Goal: Check status: Check status

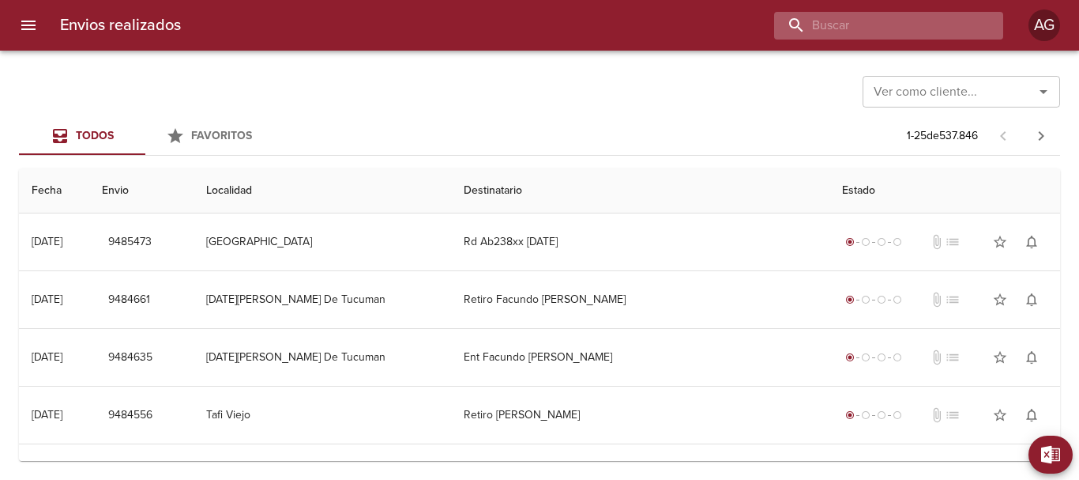
click at [898, 34] on input "buscar" at bounding box center [875, 26] width 202 height 28
paste input "9472475"
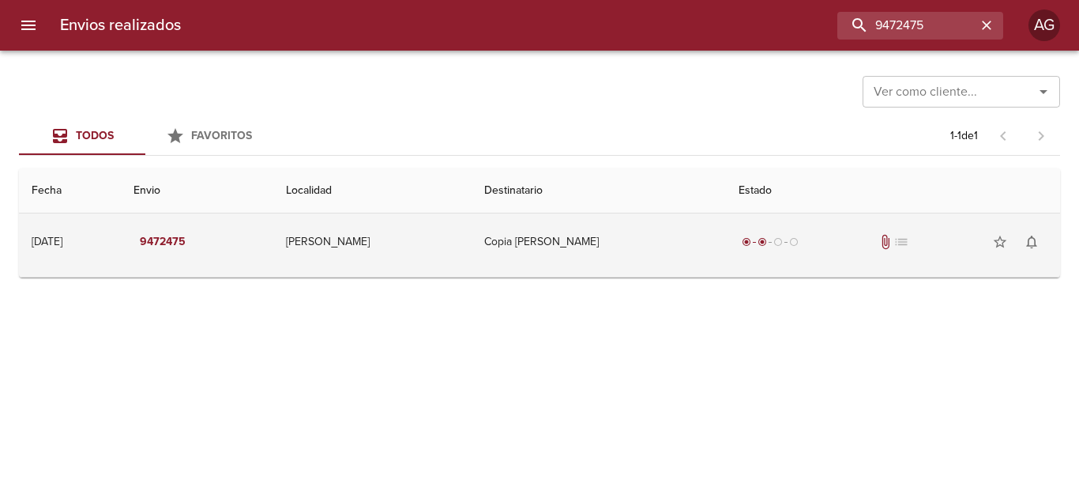
click at [739, 254] on div "radio_button_checked radio_button_checked radio_button_unchecked radio_button_u…" at bounding box center [893, 242] width 309 height 32
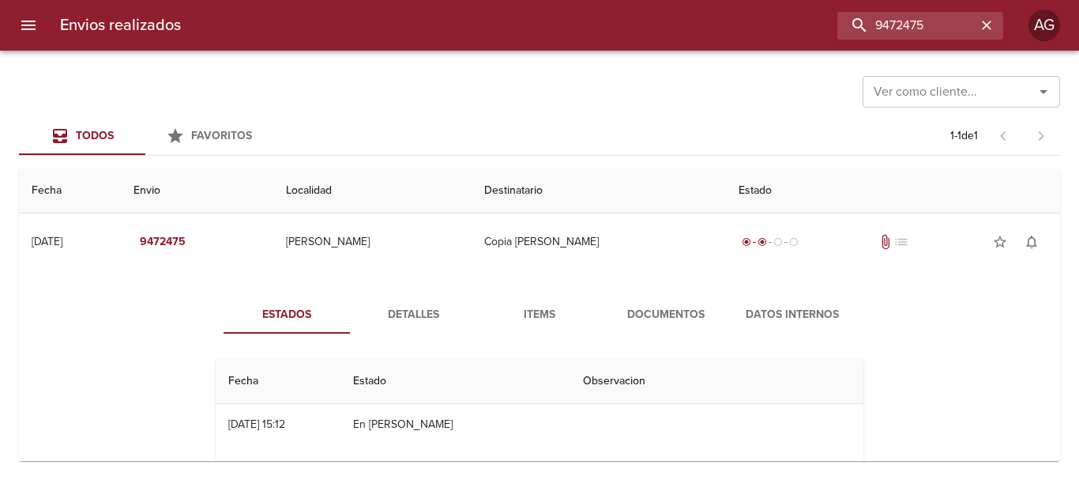
click at [683, 318] on span "Documentos" at bounding box center [665, 315] width 107 height 20
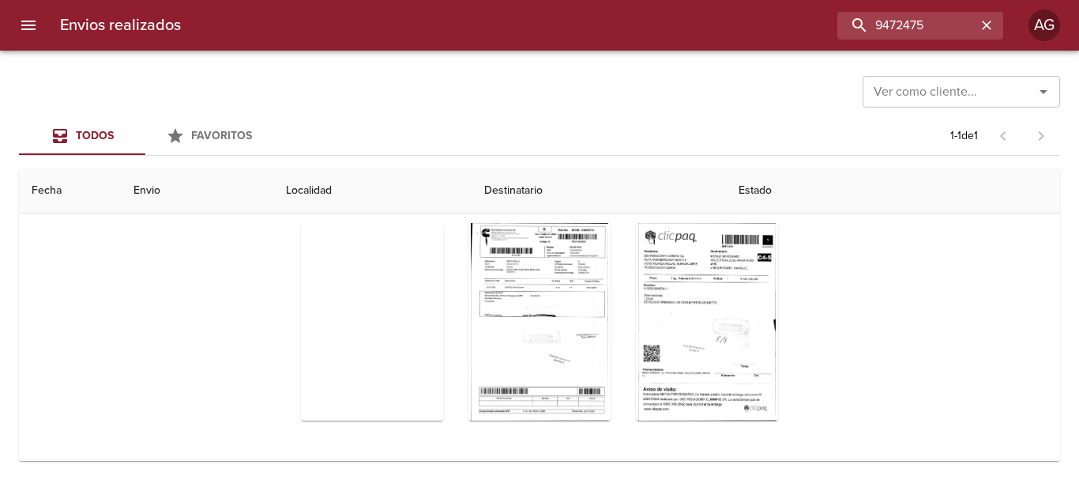
scroll to position [185, 0]
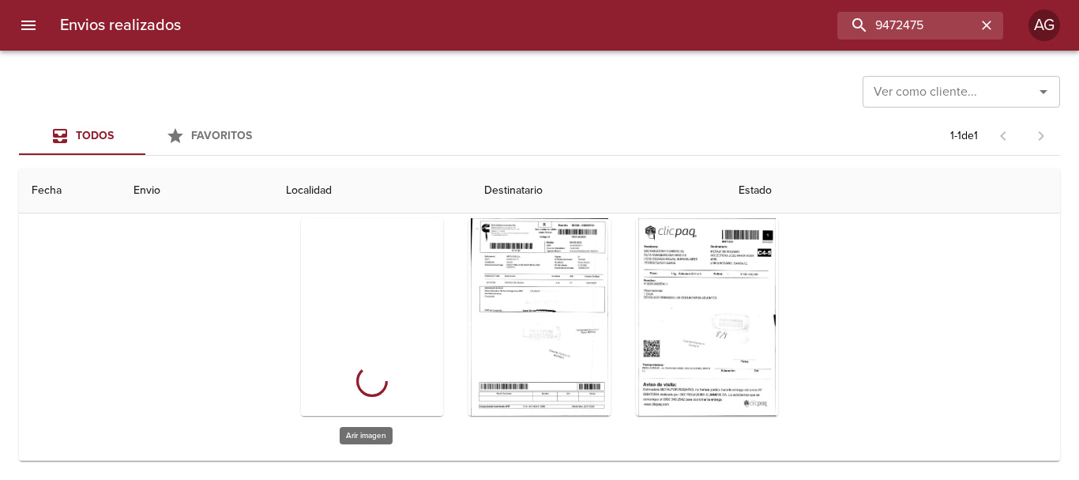
click at [414, 303] on div "Tabla de envíos del cliente" at bounding box center [372, 317] width 142 height 198
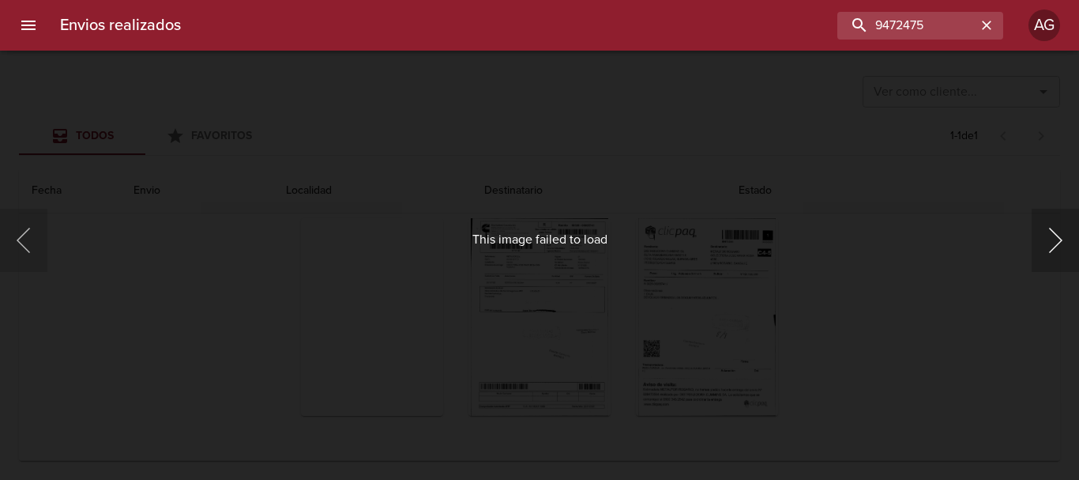
click at [1042, 250] on button "Siguiente" at bounding box center [1055, 240] width 47 height 63
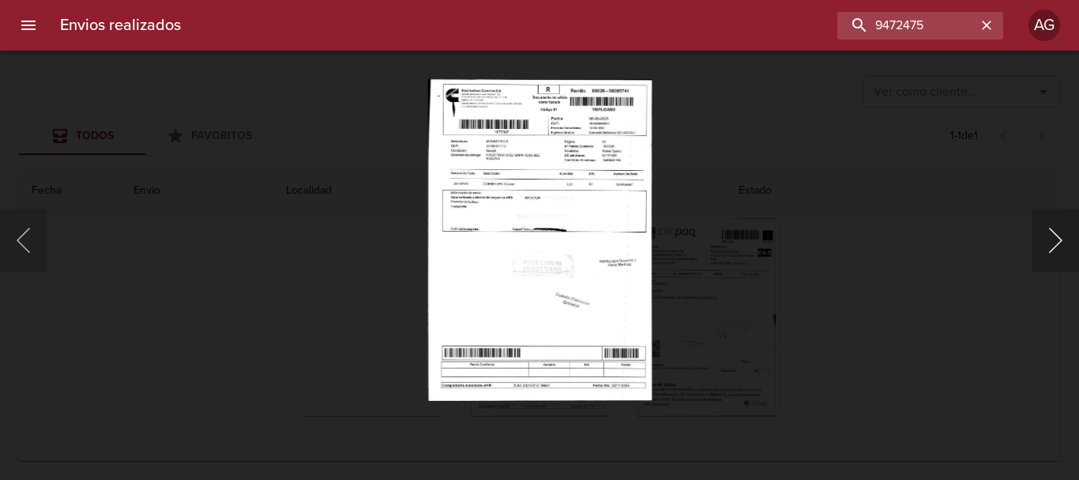
click at [1042, 250] on button "Siguiente" at bounding box center [1055, 240] width 47 height 63
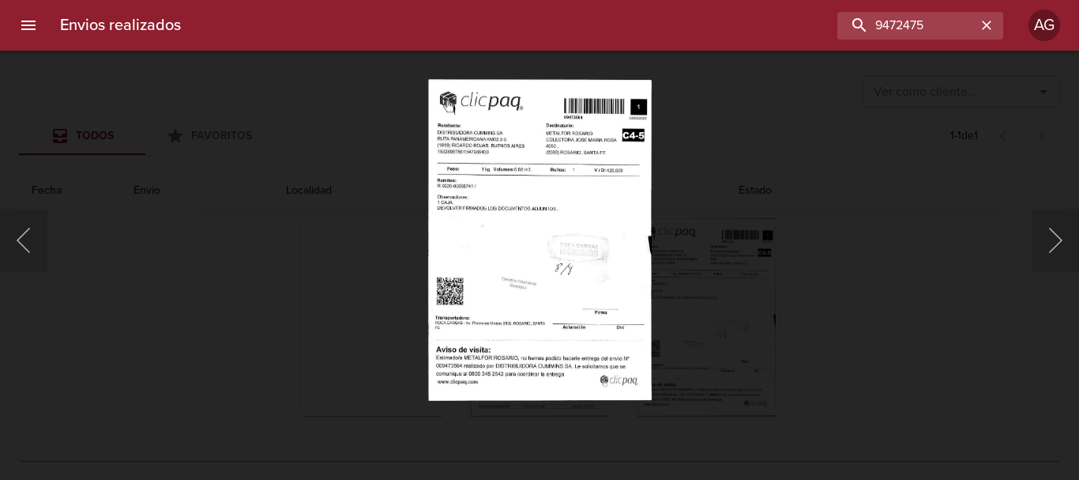
click at [992, 277] on div "This image failed to load" at bounding box center [539, 240] width 1079 height 480
click at [856, 293] on div "This image failed to load" at bounding box center [539, 240] width 1079 height 480
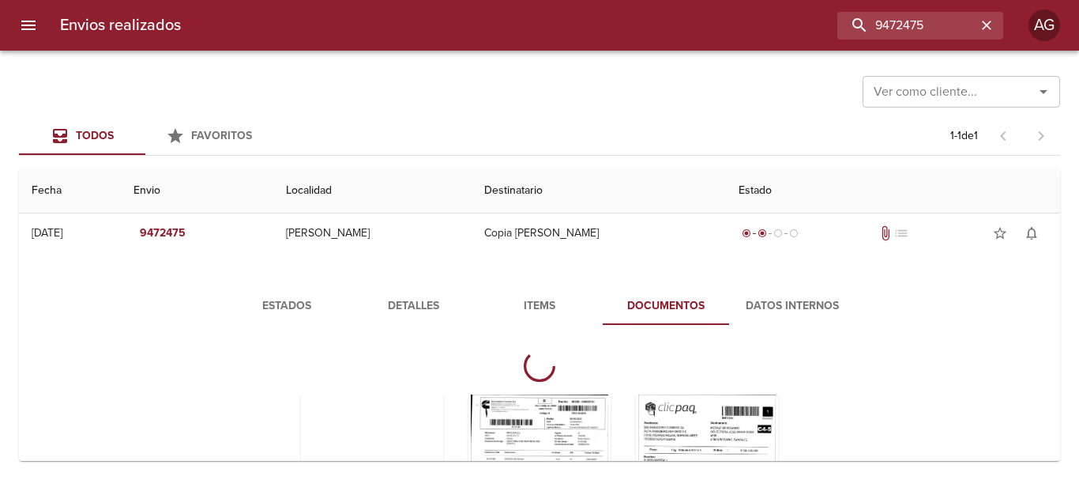
scroll to position [0, 0]
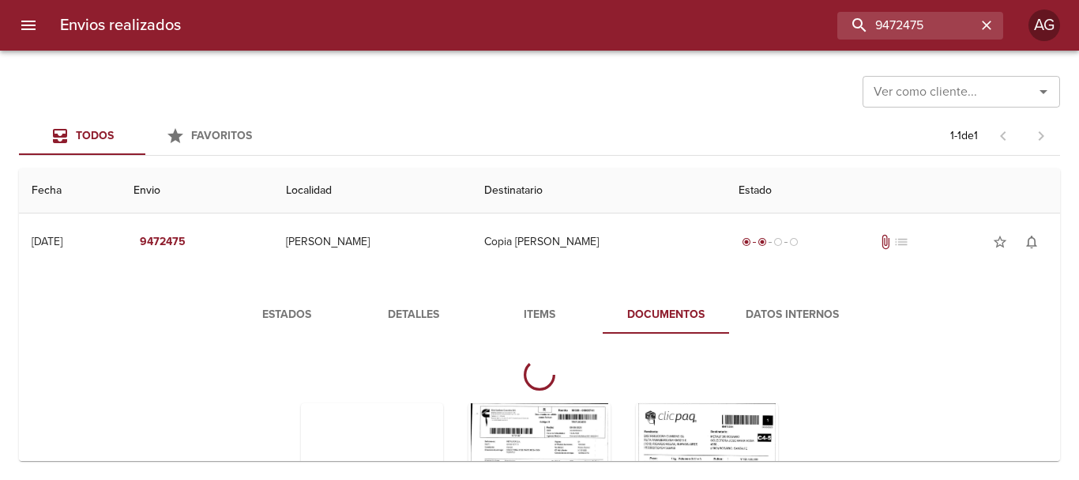
click at [291, 302] on button "Estados" at bounding box center [287, 315] width 126 height 38
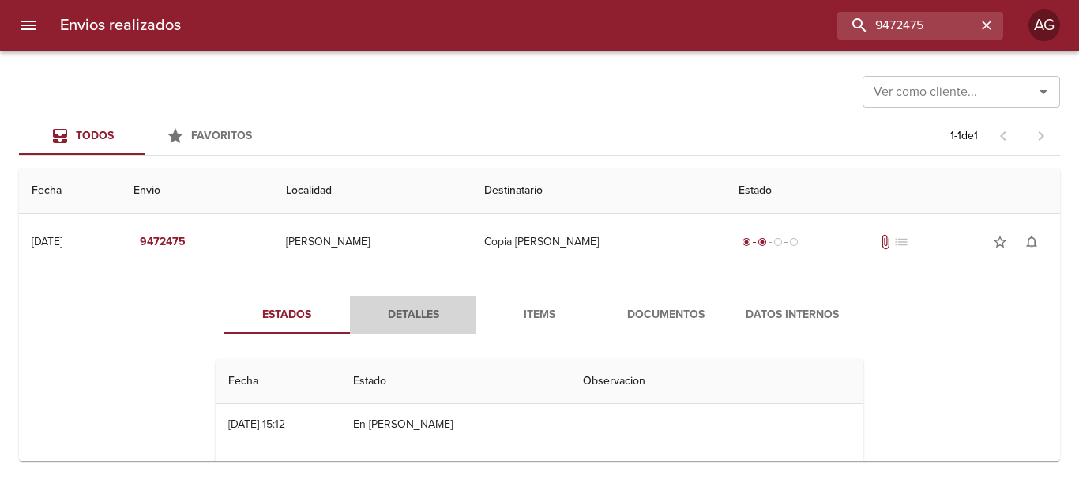
click at [423, 318] on span "Detalles" at bounding box center [413, 315] width 107 height 20
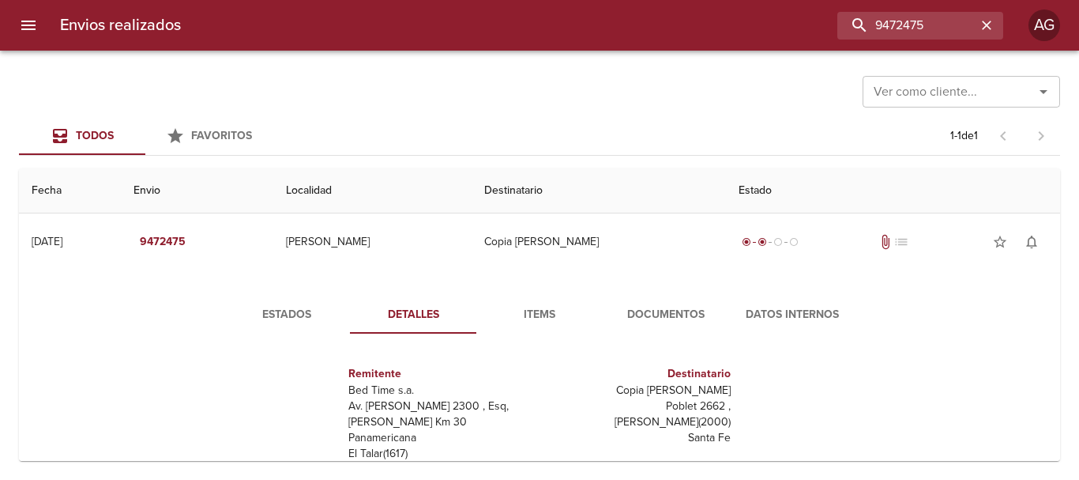
click at [692, 307] on span "Documentos" at bounding box center [665, 315] width 107 height 20
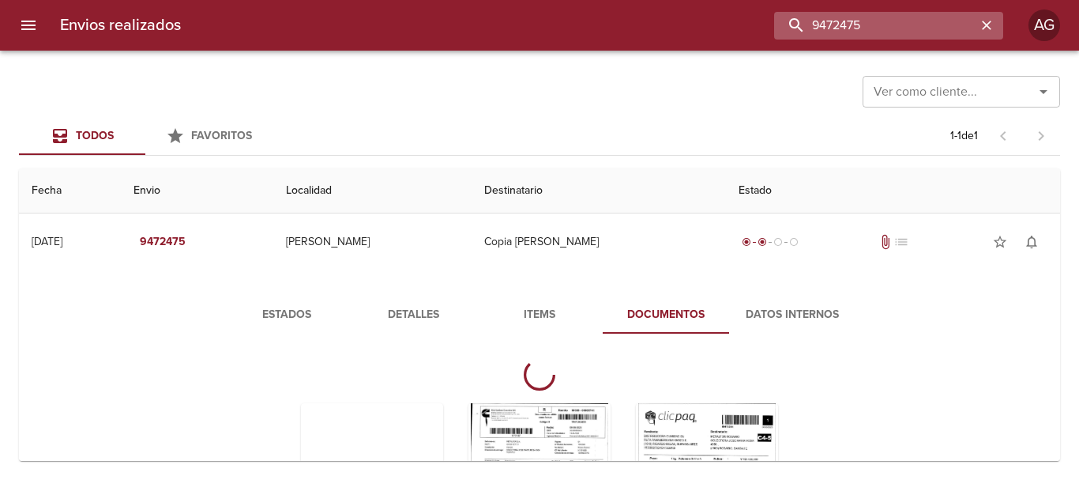
click at [913, 29] on input "9472475" at bounding box center [875, 26] width 202 height 28
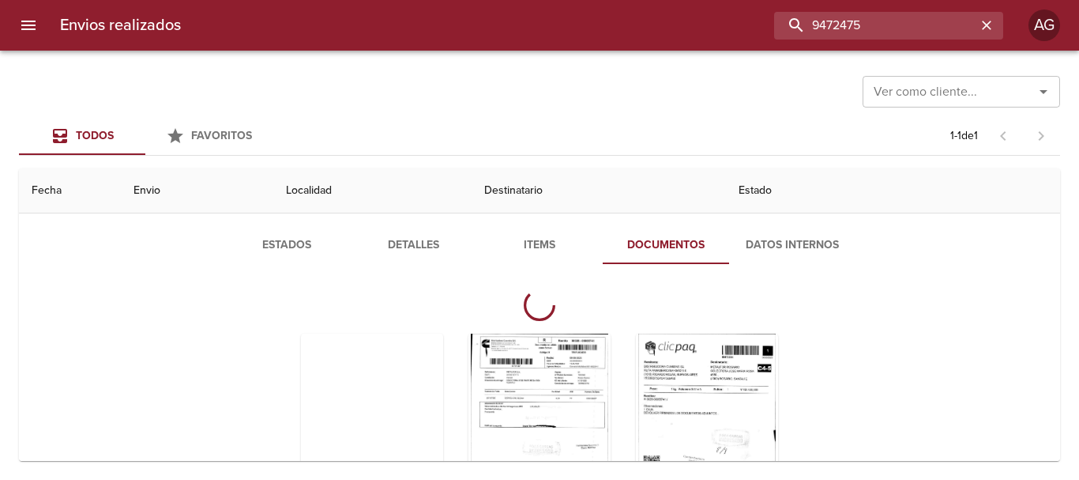
scroll to position [185, 0]
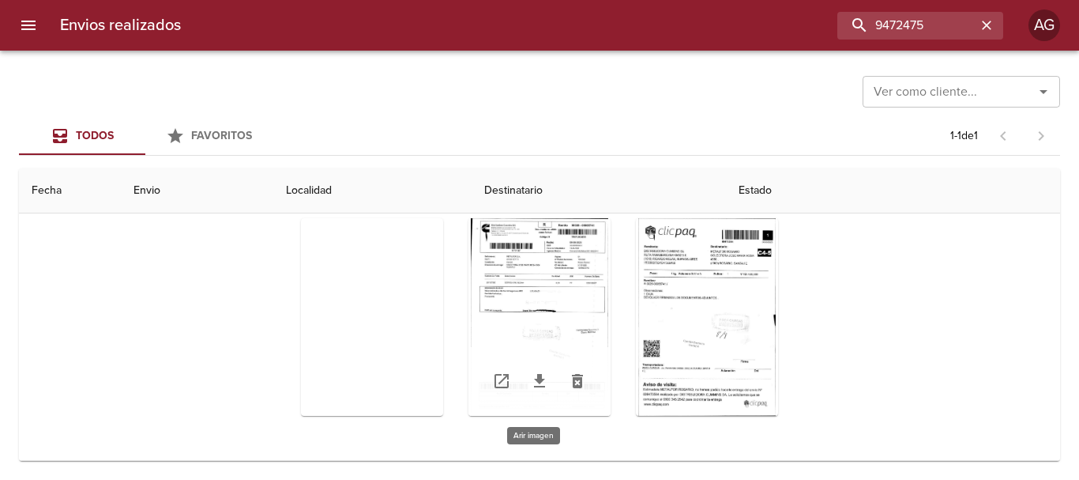
click at [562, 287] on div "Tabla de envíos del cliente" at bounding box center [540, 317] width 142 height 198
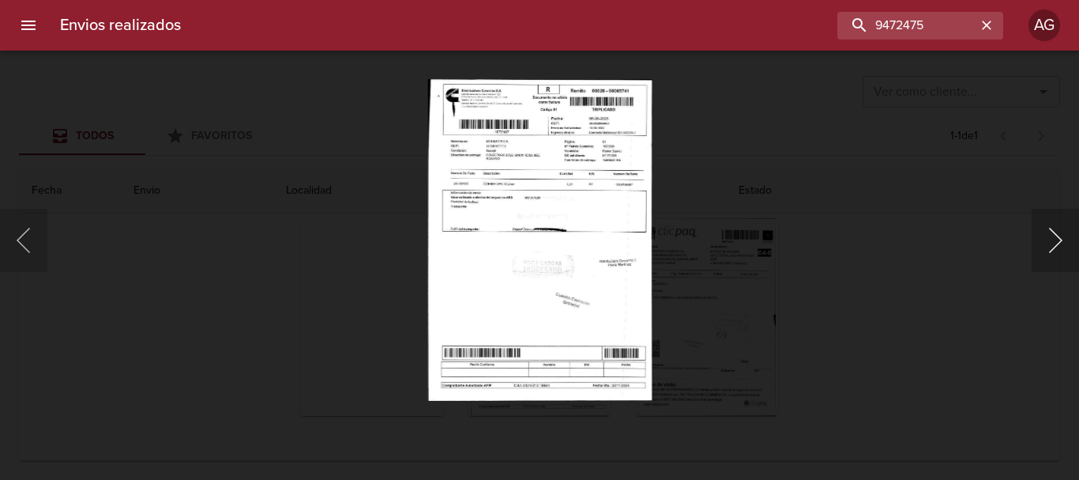
click at [1052, 243] on button "Siguiente" at bounding box center [1055, 240] width 47 height 63
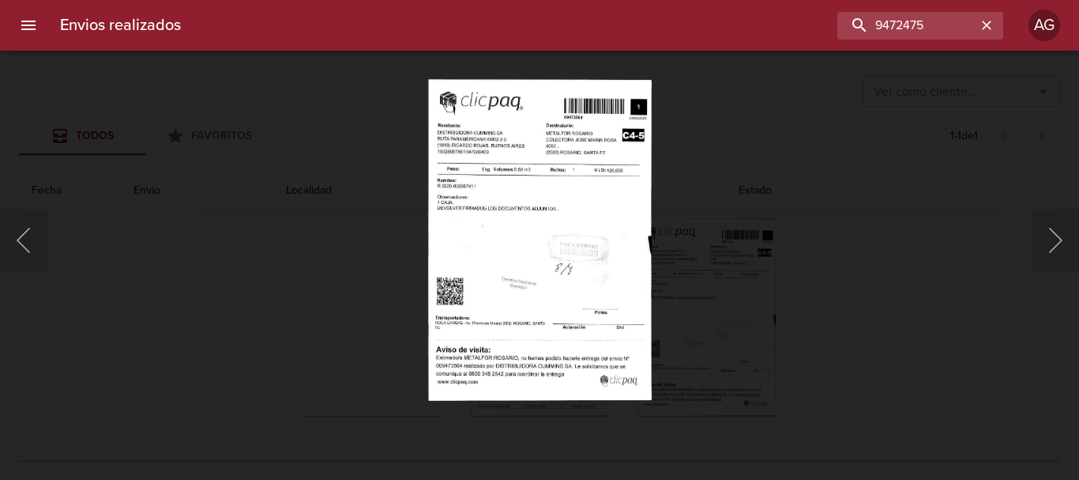
click at [768, 333] on div "This image failed to load" at bounding box center [539, 240] width 1079 height 480
click at [732, 318] on div "This image failed to load" at bounding box center [539, 240] width 1079 height 480
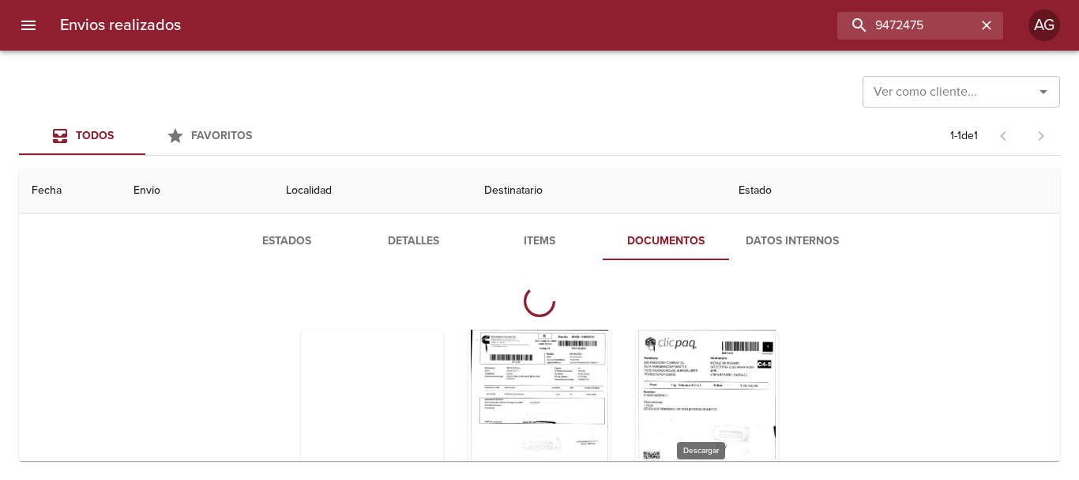
scroll to position [0, 0]
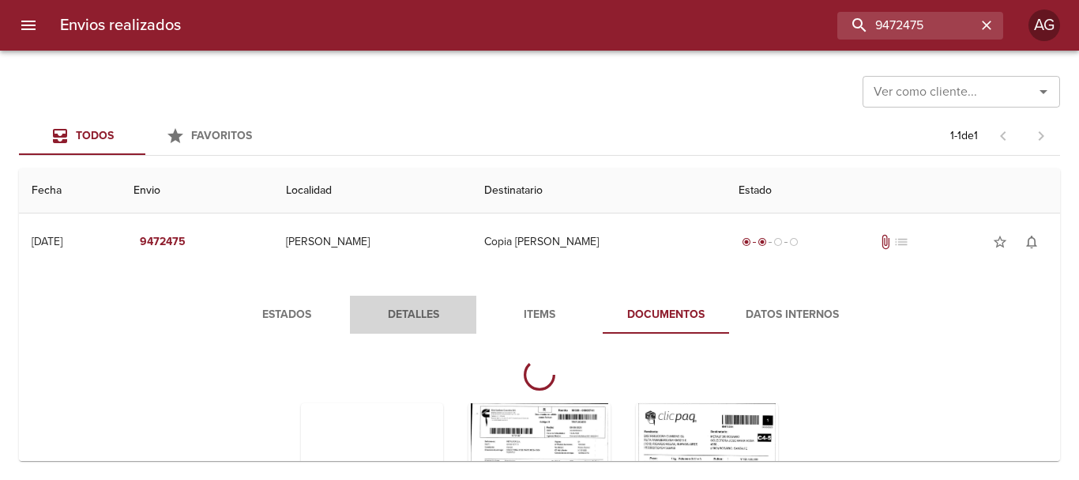
click at [435, 318] on span "Detalles" at bounding box center [413, 315] width 107 height 20
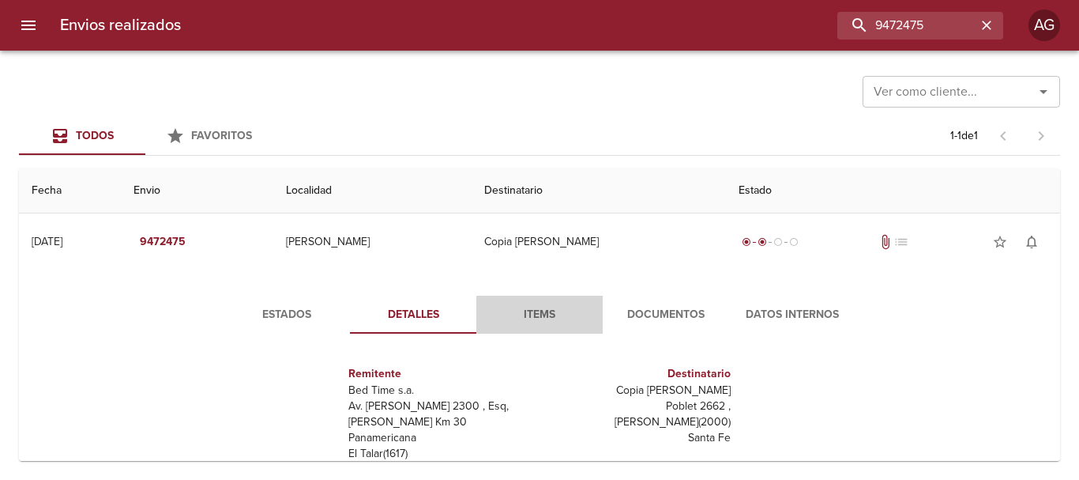
click at [518, 316] on span "Items" at bounding box center [539, 315] width 107 height 20
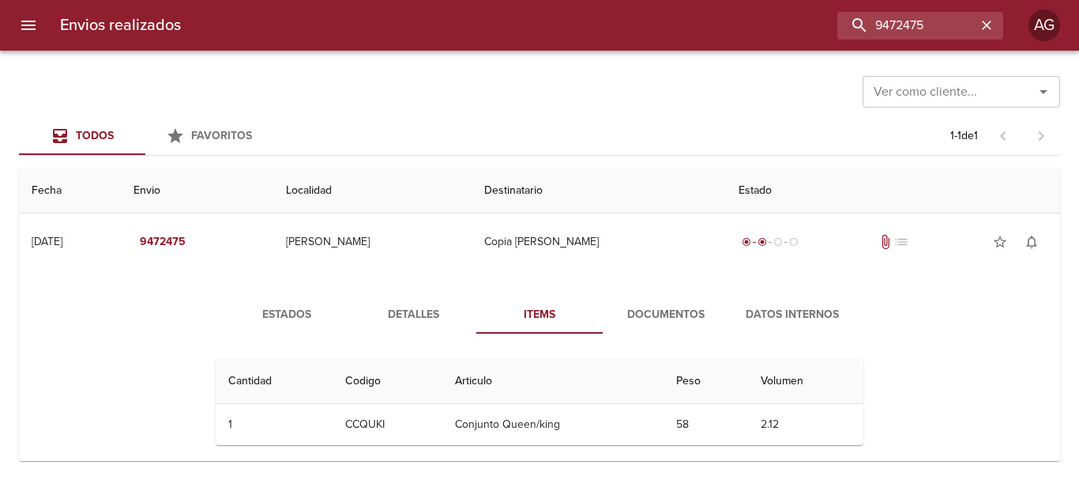
click at [290, 319] on span "Estados" at bounding box center [286, 315] width 107 height 20
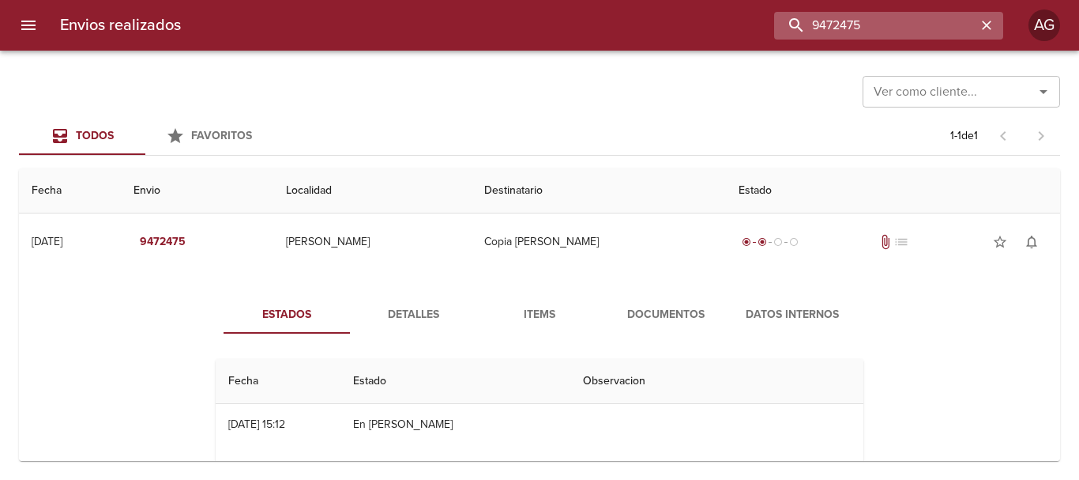
click at [929, 28] on input "9472475" at bounding box center [875, 26] width 202 height 28
paste input "3647"
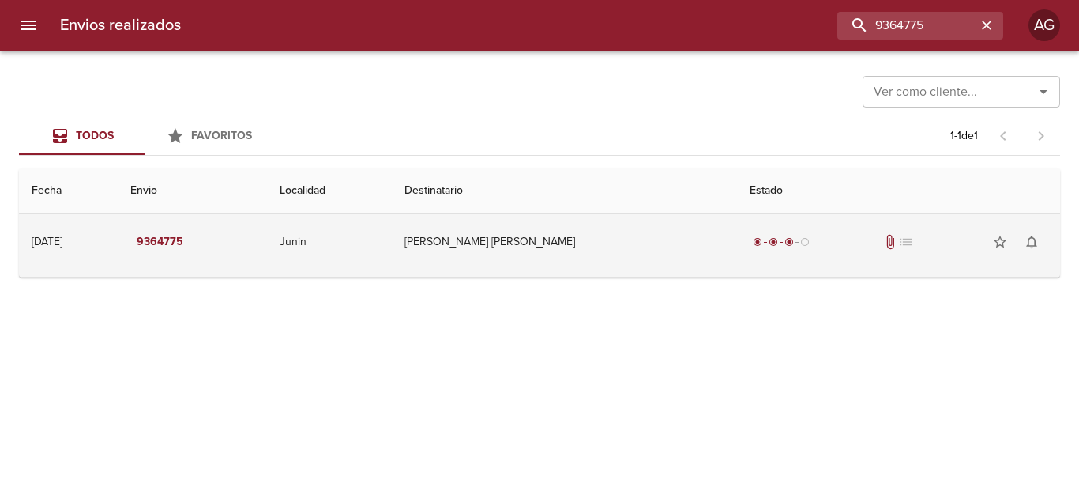
click at [619, 250] on td "[PERSON_NAME] [PERSON_NAME]" at bounding box center [564, 241] width 344 height 57
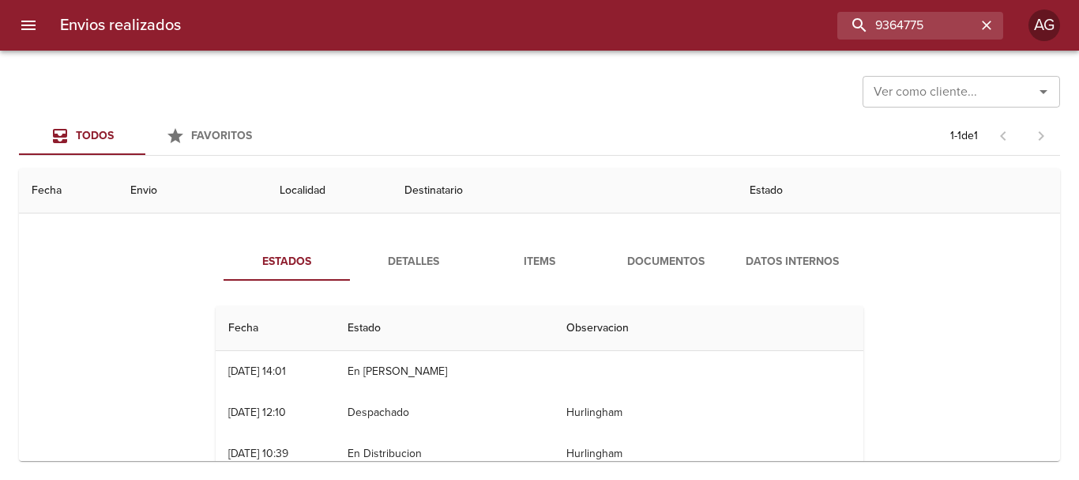
scroll to position [79, 0]
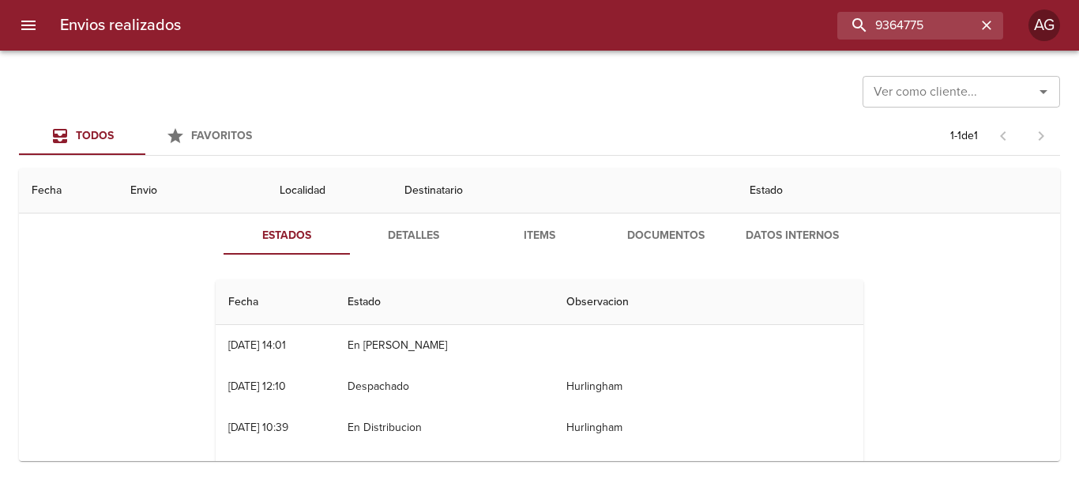
click at [702, 236] on span "Documentos" at bounding box center [665, 236] width 107 height 20
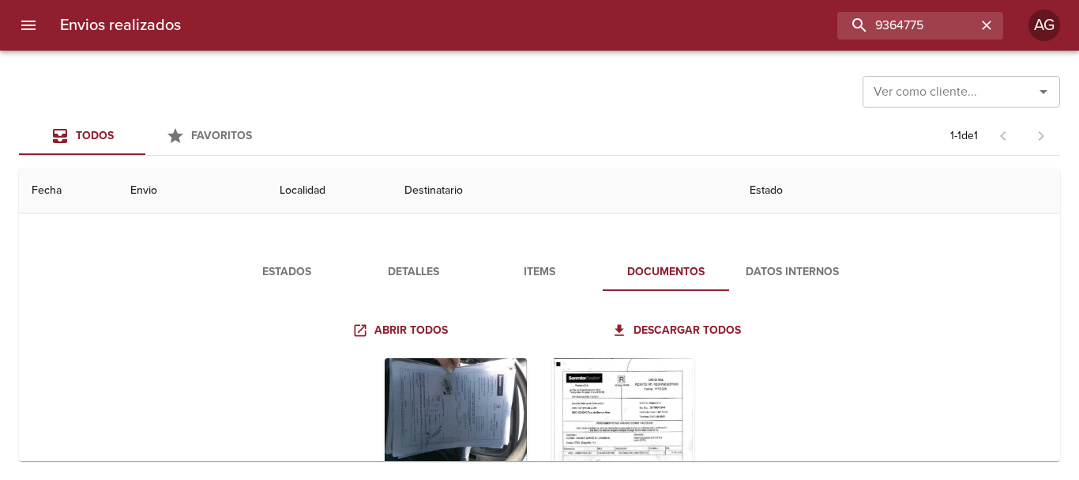
scroll to position [0, 0]
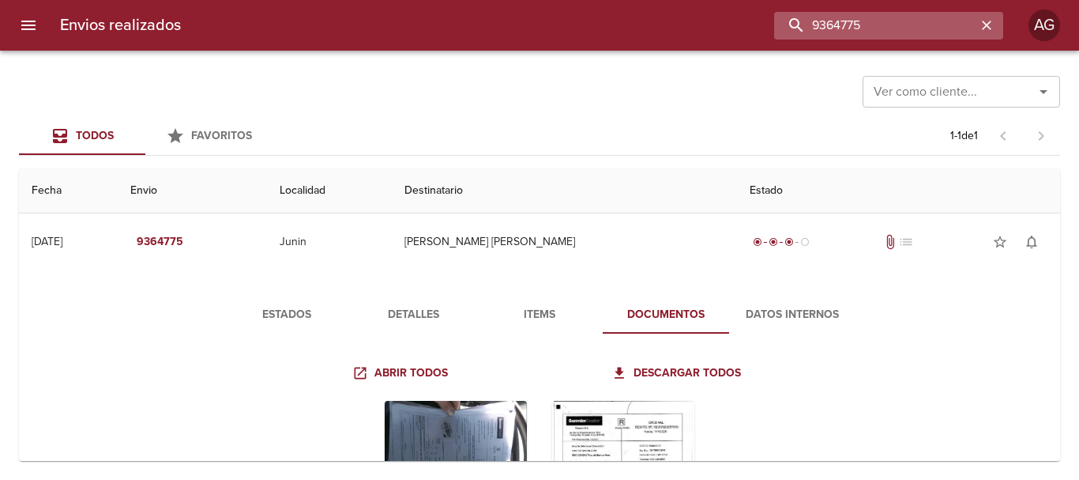
click at [897, 26] on input "9364775" at bounding box center [875, 26] width 202 height 28
paste input "414182"
type input "9414182"
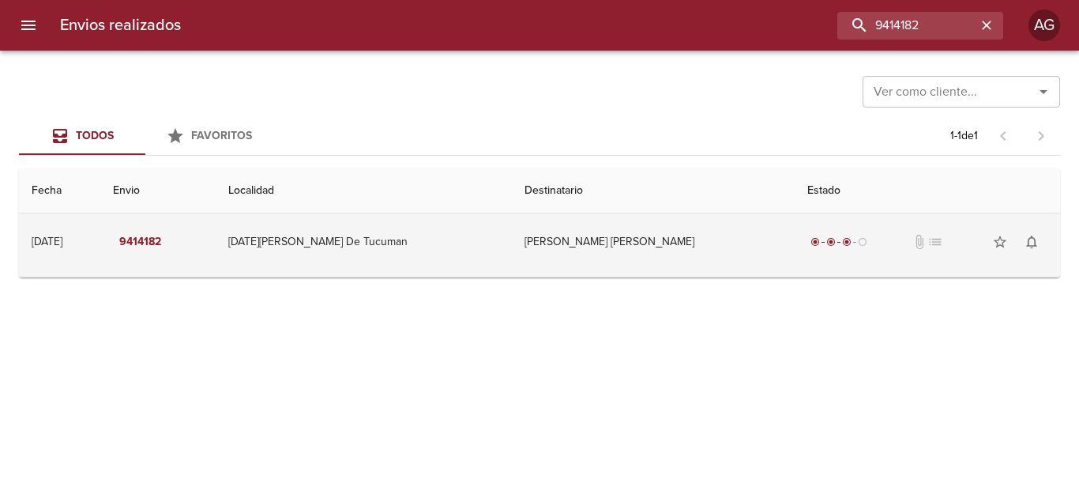
click at [707, 239] on td "[PERSON_NAME] [PERSON_NAME]" at bounding box center [653, 241] width 283 height 57
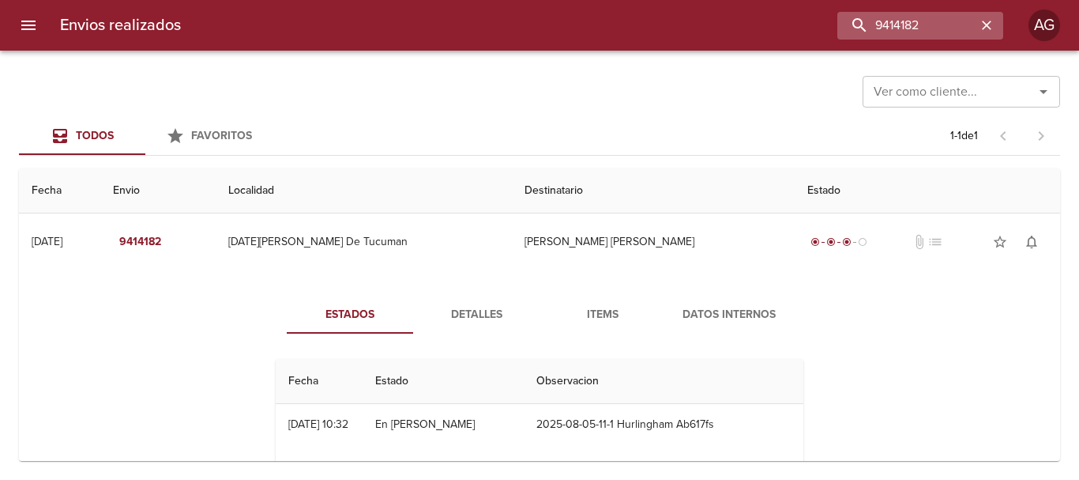
click at [985, 25] on icon "button" at bounding box center [987, 25] width 16 height 16
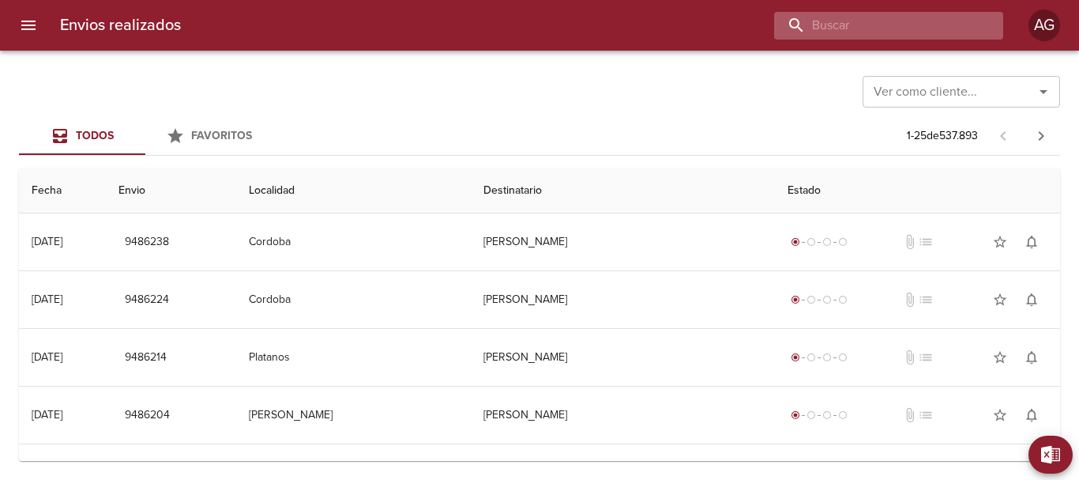
click at [933, 38] on input "buscar" at bounding box center [875, 26] width 202 height 28
paste input "[PERSON_NAME] [PERSON_NAME] SANTA [PERSON_NAME]"
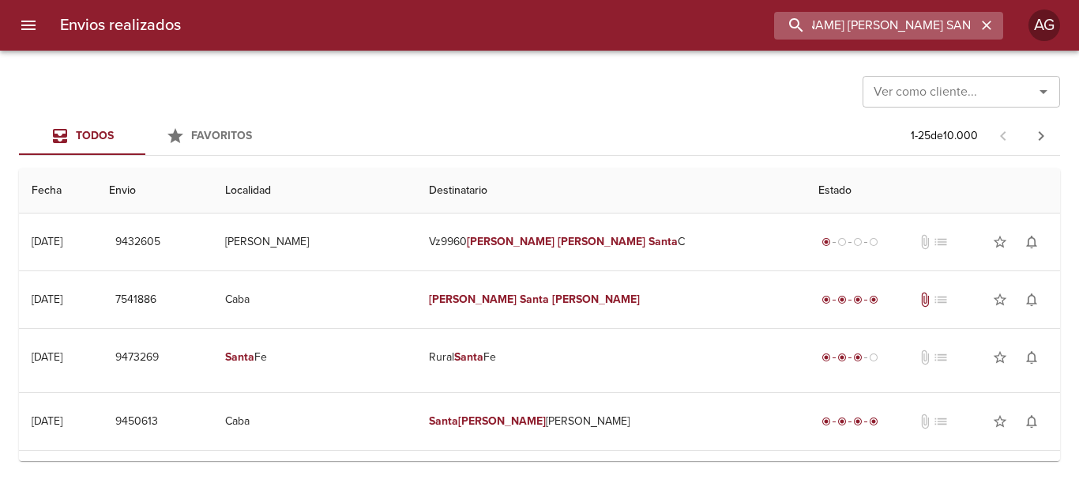
click at [866, 21] on input "[PERSON_NAME] [PERSON_NAME] SANTA [PERSON_NAME]" at bounding box center [875, 26] width 202 height 28
click at [874, 27] on input "9432605" at bounding box center [875, 26] width 202 height 28
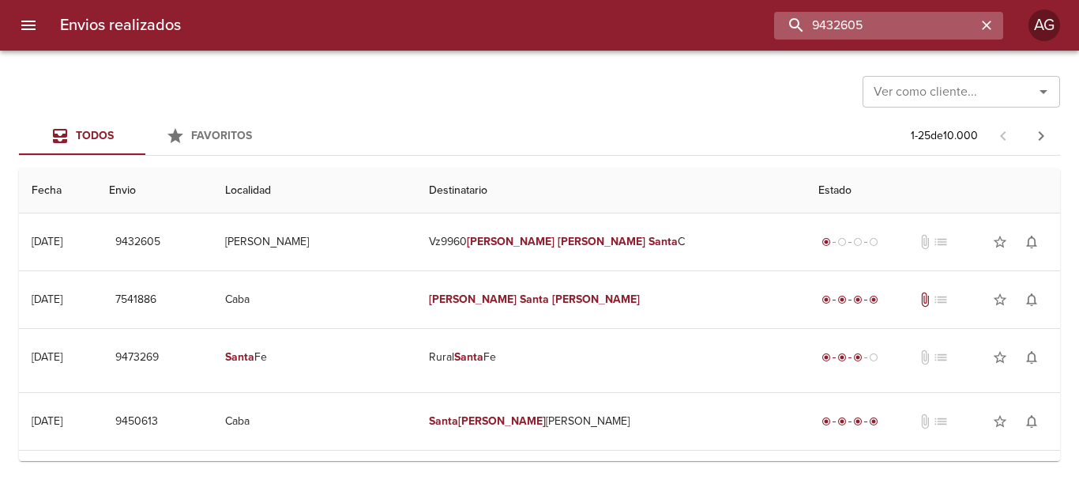
click at [874, 27] on input "9432605" at bounding box center [875, 26] width 202 height 28
type input "9432605"
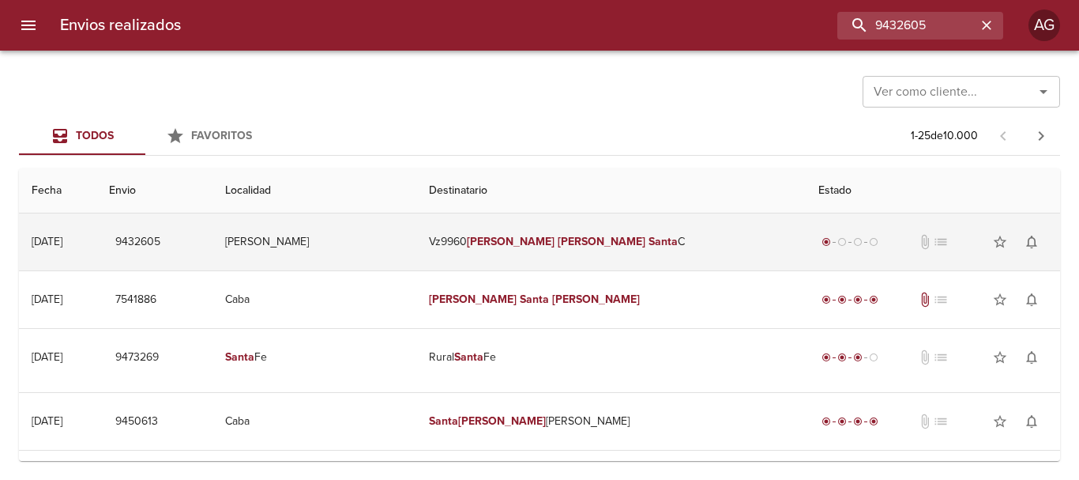
click at [627, 248] on td "Vz9960 [PERSON_NAME] [PERSON_NAME] Santa C" at bounding box center [611, 241] width 390 height 57
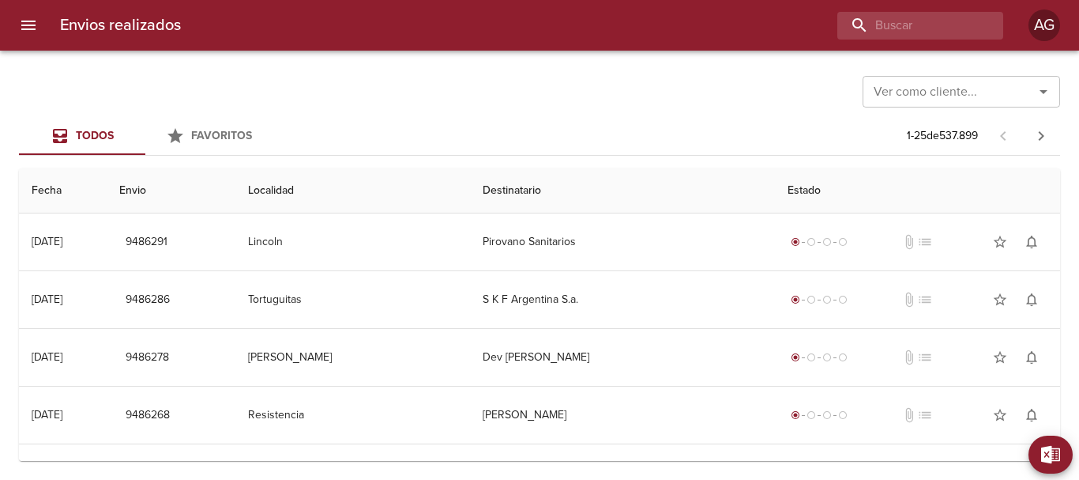
click at [579, 106] on div "Ver como cliente... Ver como cliente..." at bounding box center [539, 90] width 1041 height 41
click at [903, 33] on input "buscar" at bounding box center [875, 26] width 202 height 28
paste input "[PERSON_NAME] [PERSON_NAME] SANTA [PERSON_NAME]"
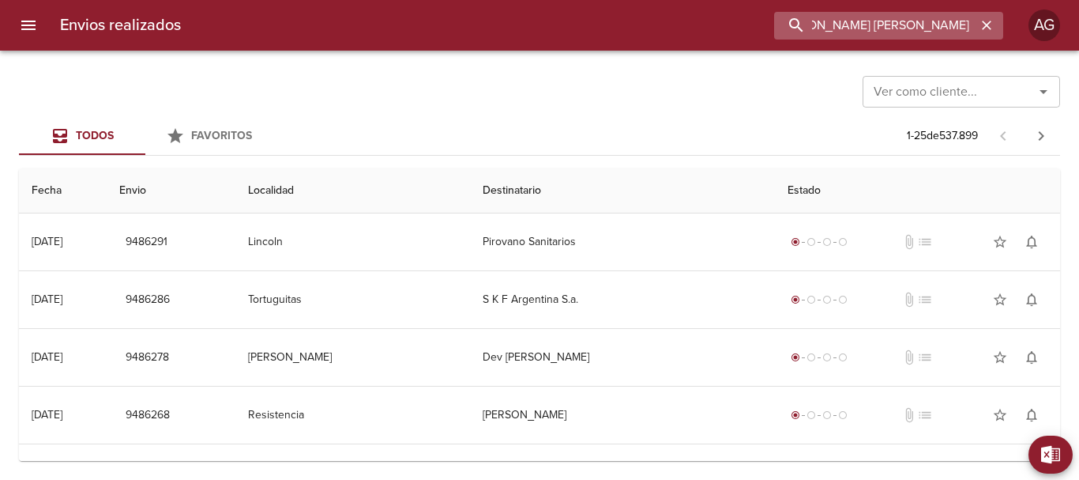
type input "[PERSON_NAME] [PERSON_NAME] SANTA [PERSON_NAME]"
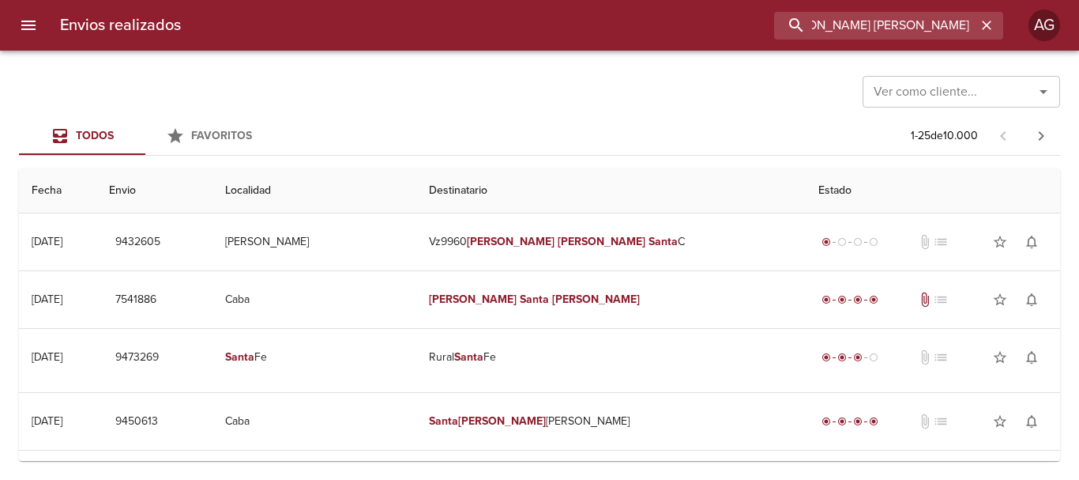
scroll to position [0, 0]
click at [864, 30] on input "[PERSON_NAME] [PERSON_NAME] SANTA [PERSON_NAME]" at bounding box center [875, 26] width 202 height 28
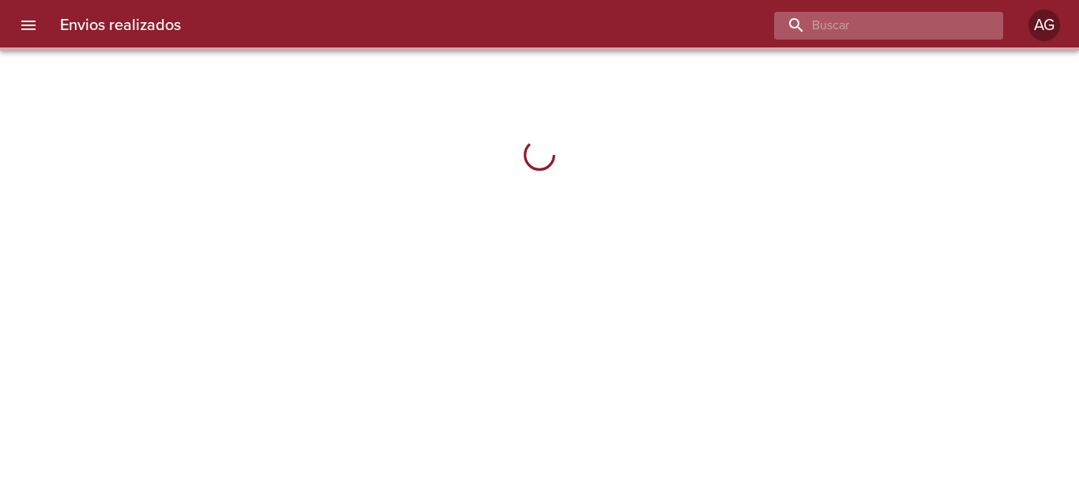
click at [891, 39] on input "buscar" at bounding box center [875, 26] width 202 height 28
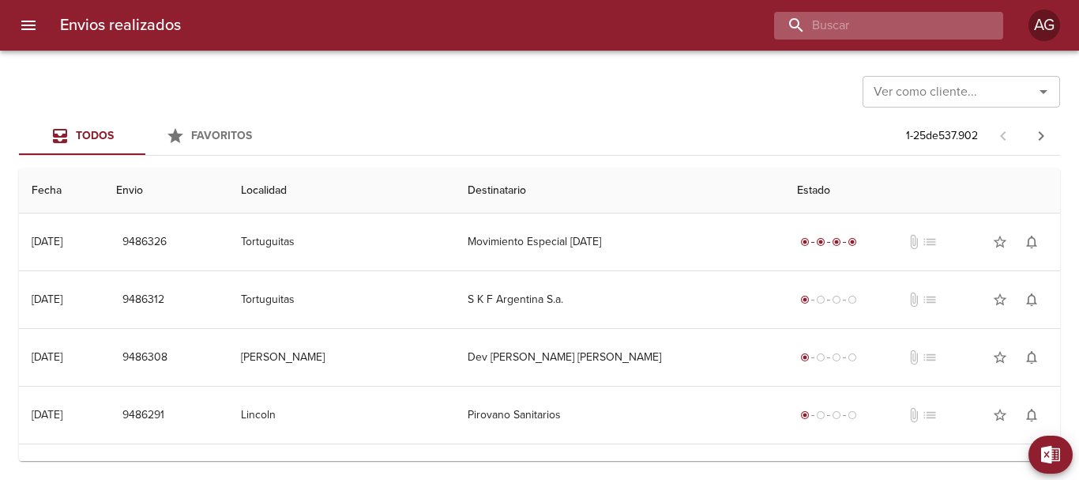
type input "v"
paste input "[PERSON_NAME] [PERSON_NAME] SANTA [PERSON_NAME]"
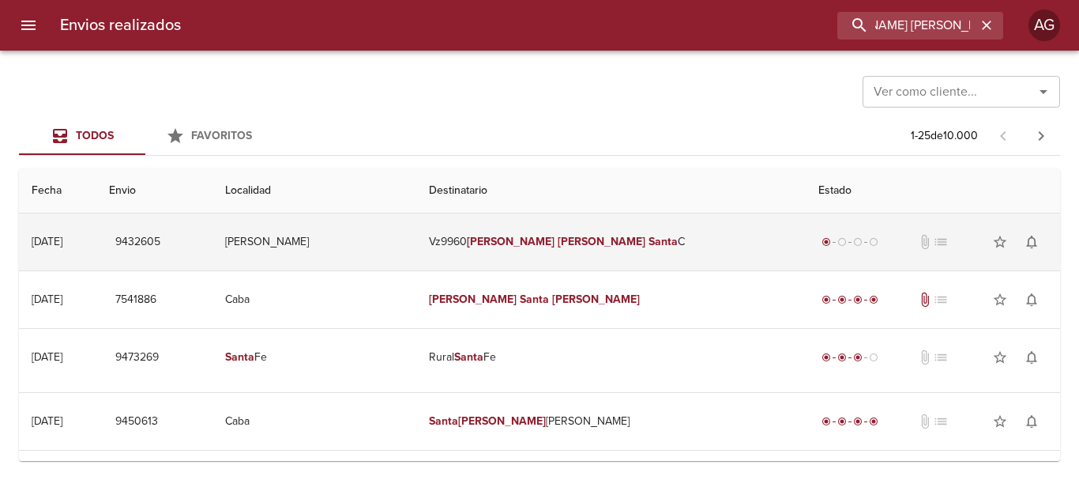
click at [649, 242] on em "Santa" at bounding box center [663, 241] width 29 height 13
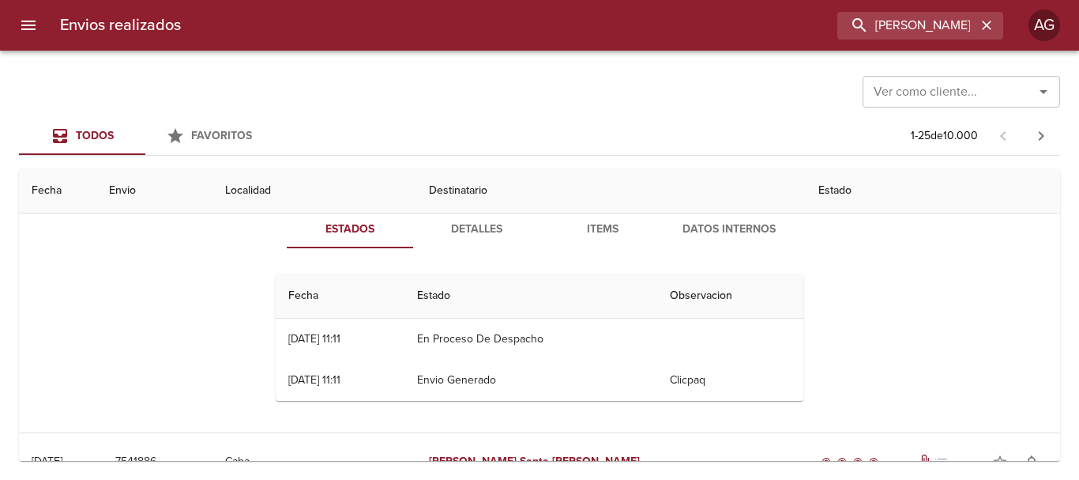
scroll to position [0, 0]
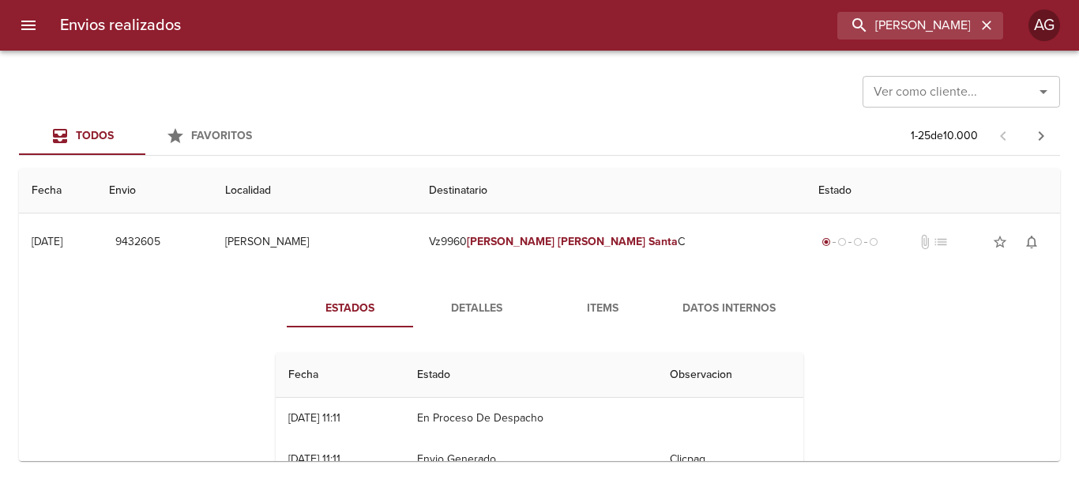
click at [917, 43] on div "Envios realizados GISELA NATALIA SANTA CRUZ ML AG" at bounding box center [539, 25] width 1079 height 51
click at [917, 36] on input "[PERSON_NAME] [PERSON_NAME] SANTA [PERSON_NAME]" at bounding box center [875, 26] width 202 height 28
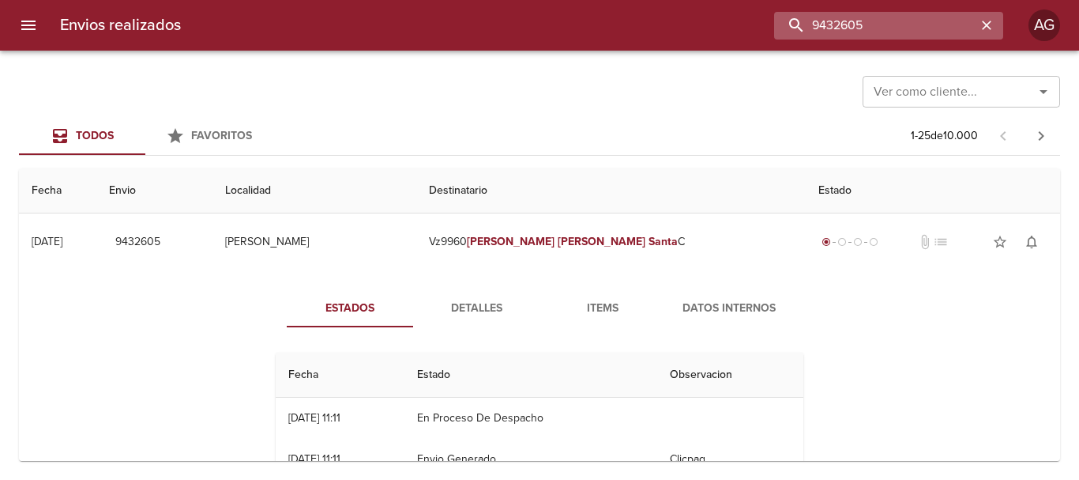
click at [917, 36] on input "9432605" at bounding box center [875, 26] width 202 height 28
type input "9432605"
